Goal: Task Accomplishment & Management: Manage account settings

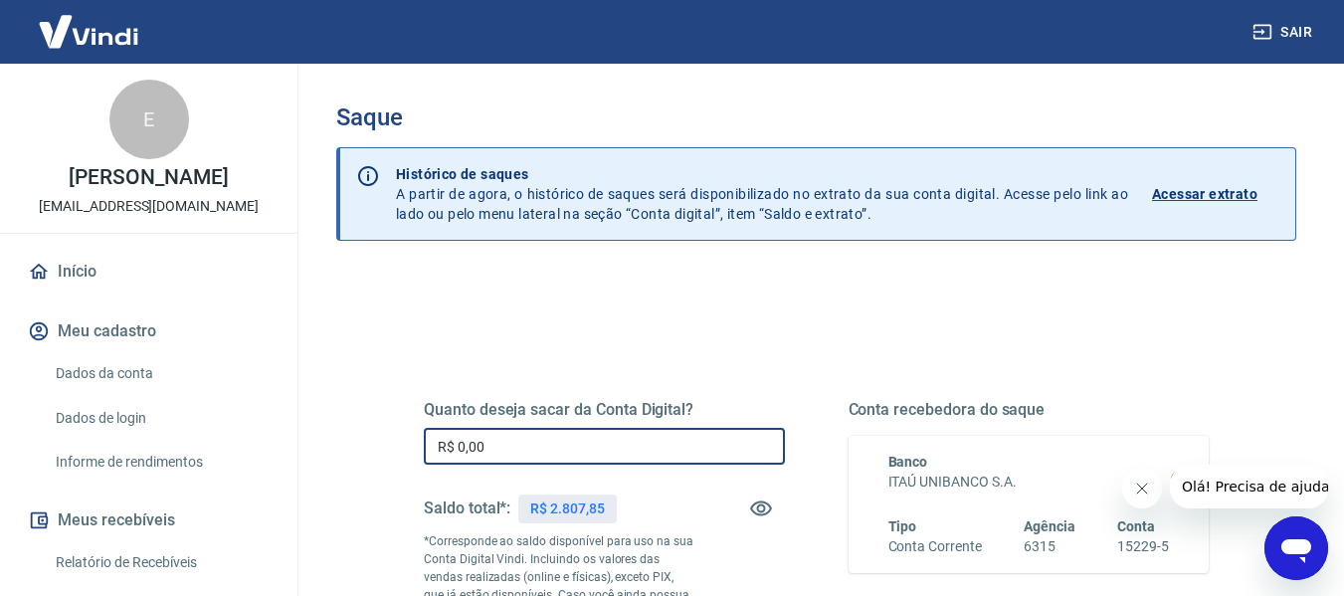
click at [582, 452] on input "R$ 0,00" at bounding box center [604, 446] width 361 height 37
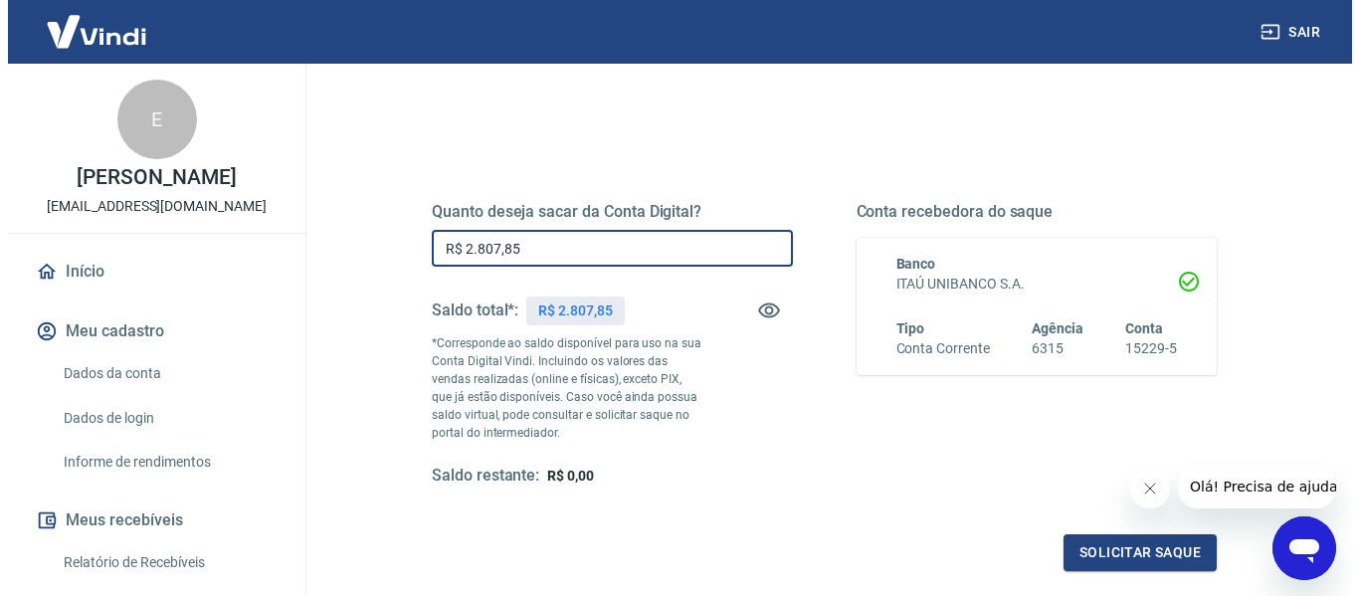
scroll to position [199, 0]
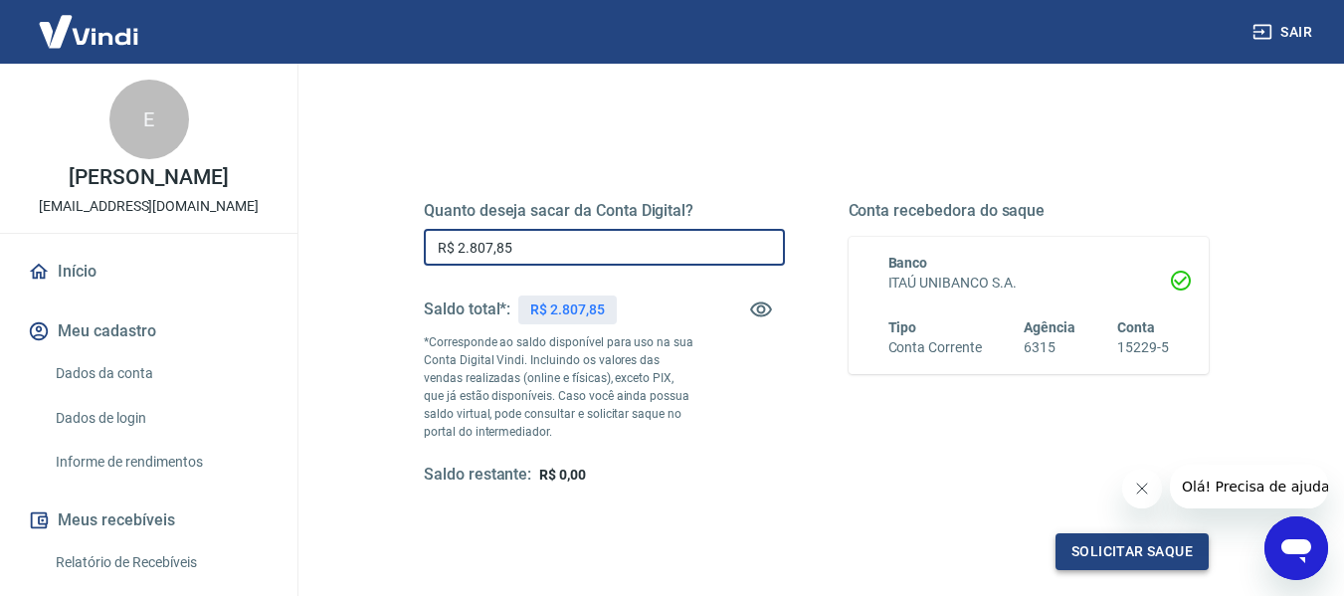
type input "R$ 2.807,85"
click at [1121, 551] on button "Solicitar saque" at bounding box center [1131, 551] width 153 height 37
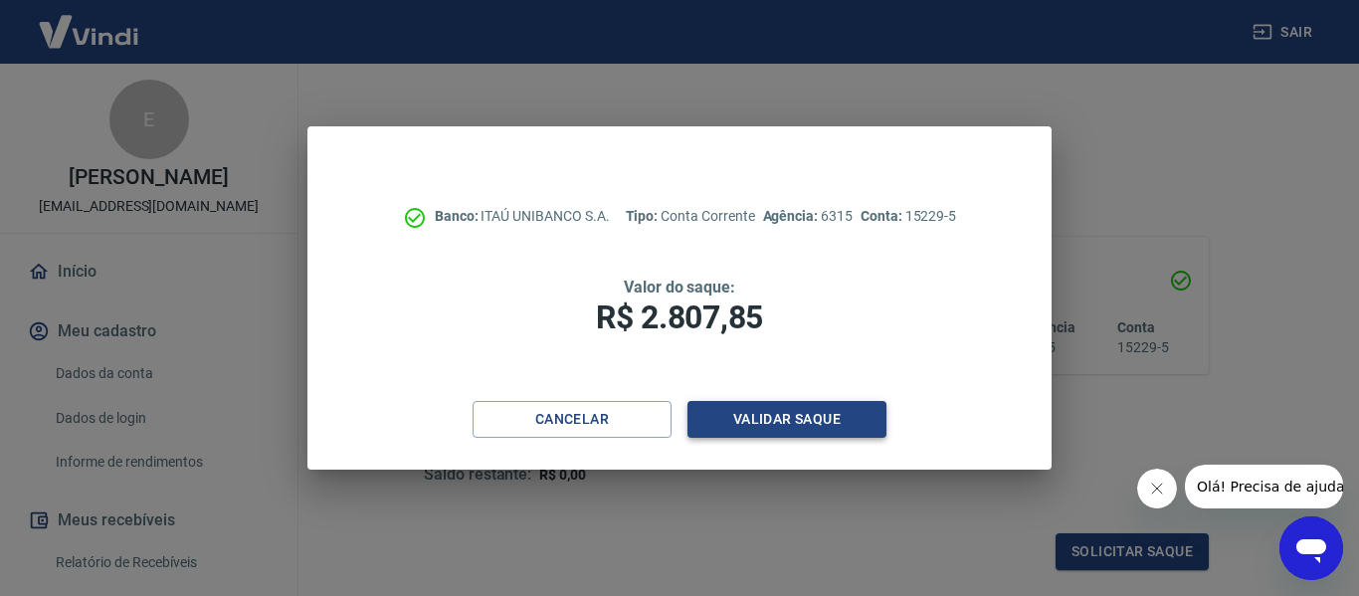
click at [769, 420] on button "Validar saque" at bounding box center [786, 419] width 199 height 37
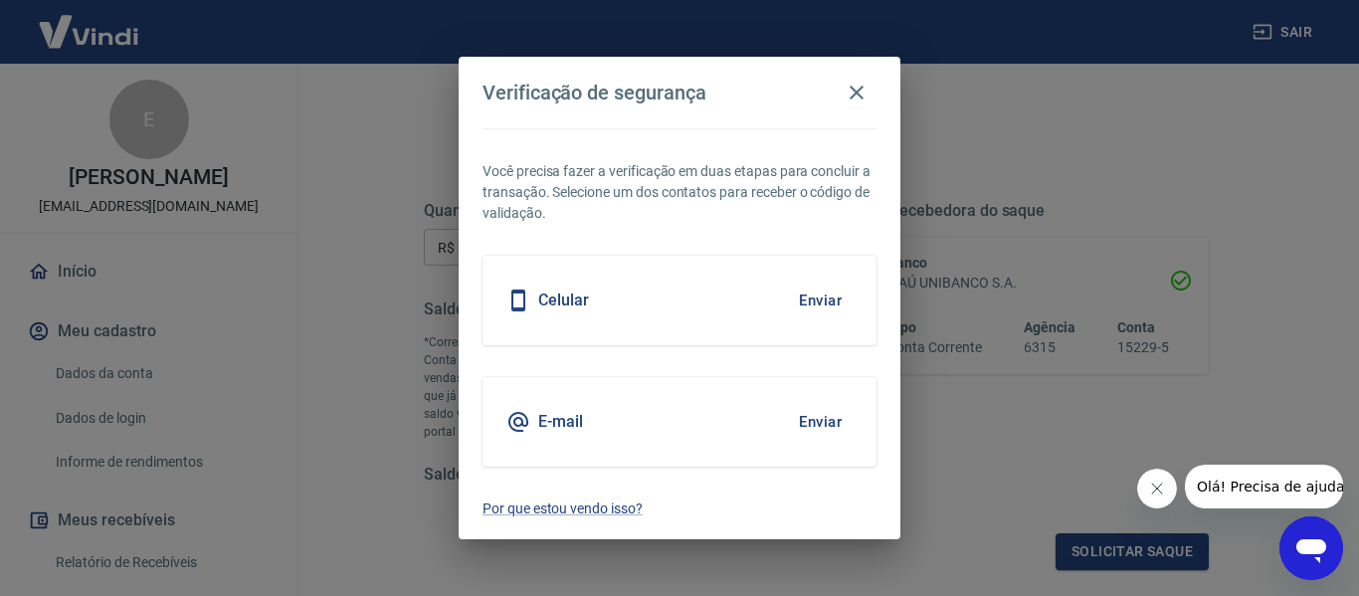
click at [588, 409] on div "E-mail Enviar" at bounding box center [679, 422] width 394 height 90
click at [812, 420] on button "Enviar" at bounding box center [820, 422] width 65 height 42
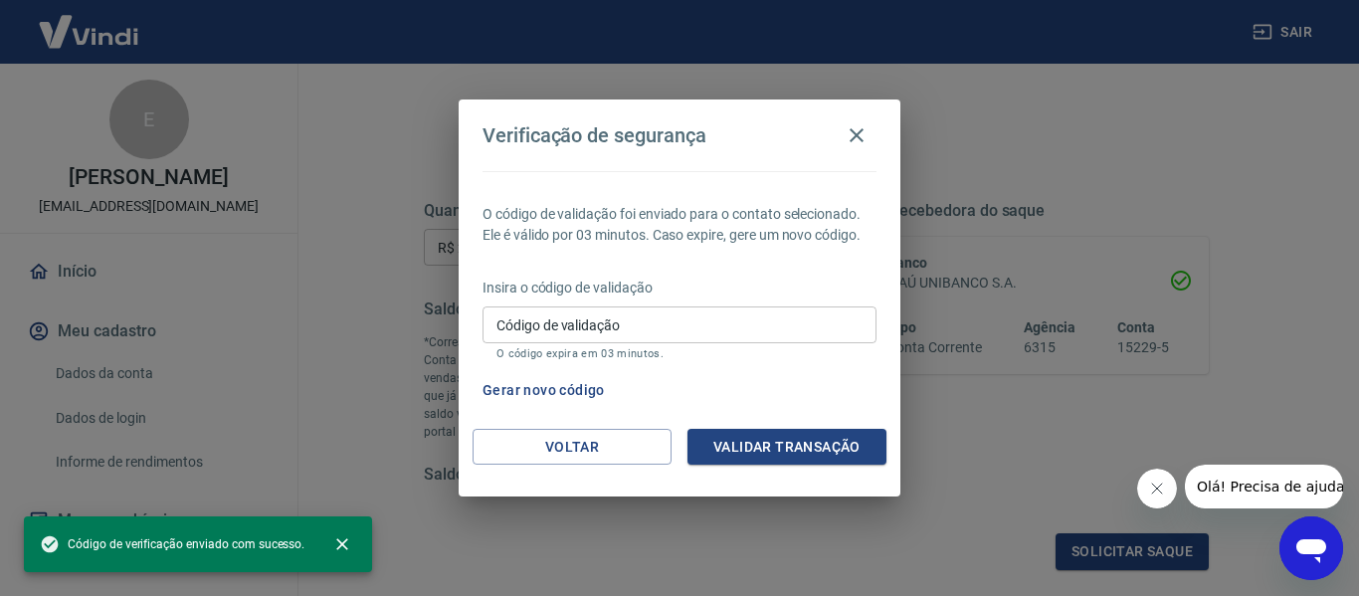
click at [699, 317] on input "Código de validação" at bounding box center [679, 324] width 394 height 37
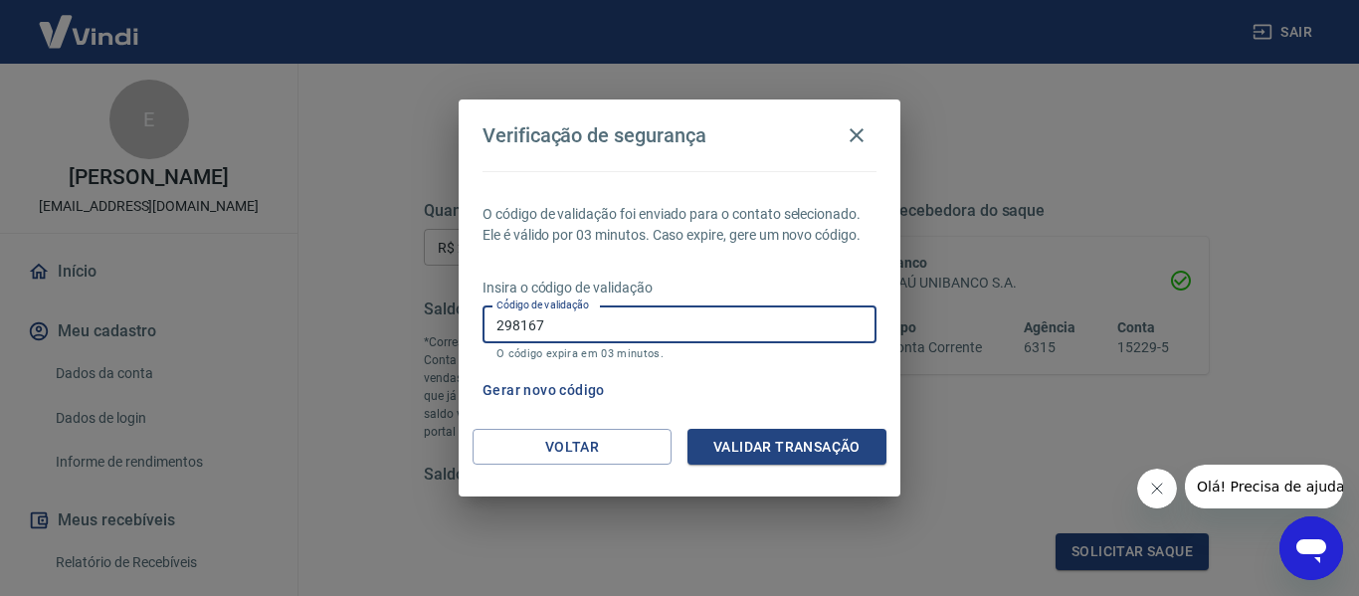
type input "298167"
click at [847, 441] on button "Validar transação" at bounding box center [786, 447] width 199 height 37
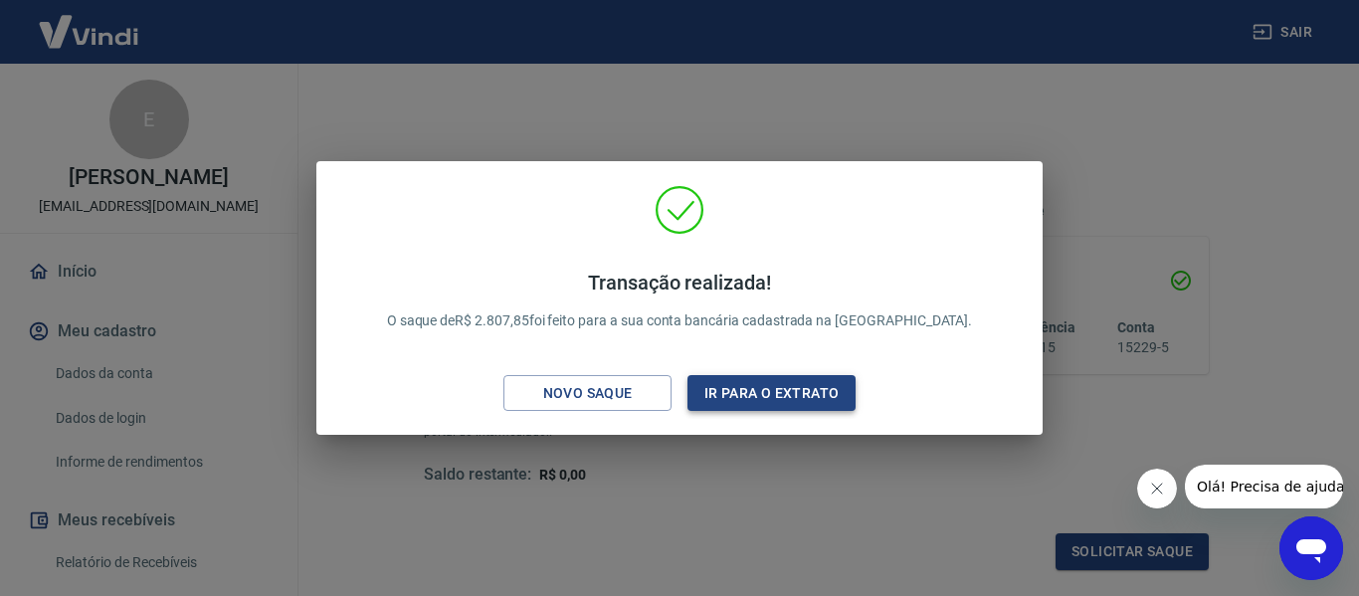
click at [768, 389] on button "Ir para o extrato" at bounding box center [771, 393] width 168 height 37
